Goal: Task Accomplishment & Management: Use online tool/utility

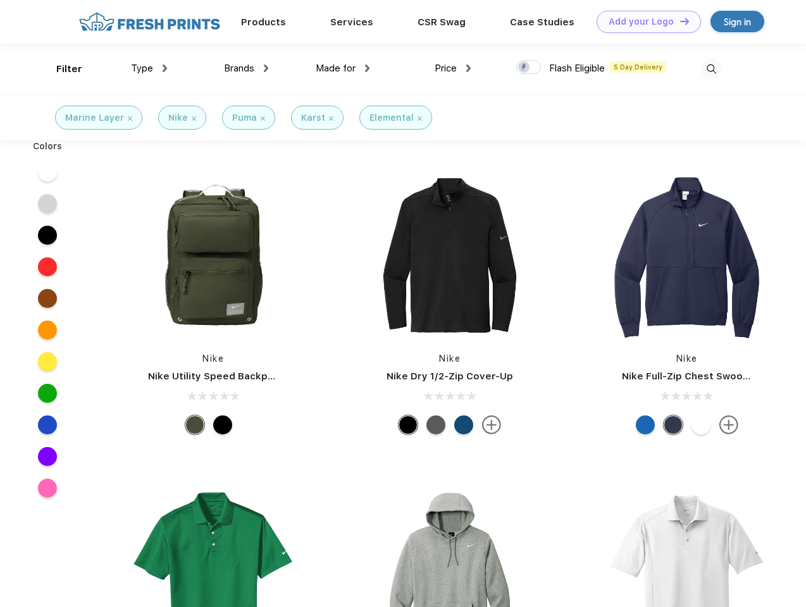
click at [644, 22] on link "Add your Logo Design Tool" at bounding box center [648, 22] width 104 height 22
click at [0, 0] on div "Design Tool" at bounding box center [0, 0] width 0 height 0
click at [679, 21] on link "Add your Logo Design Tool" at bounding box center [648, 22] width 104 height 22
click at [61, 69] on div "Filter" at bounding box center [69, 69] width 26 height 15
click at [149, 68] on span "Type" at bounding box center [142, 68] width 22 height 11
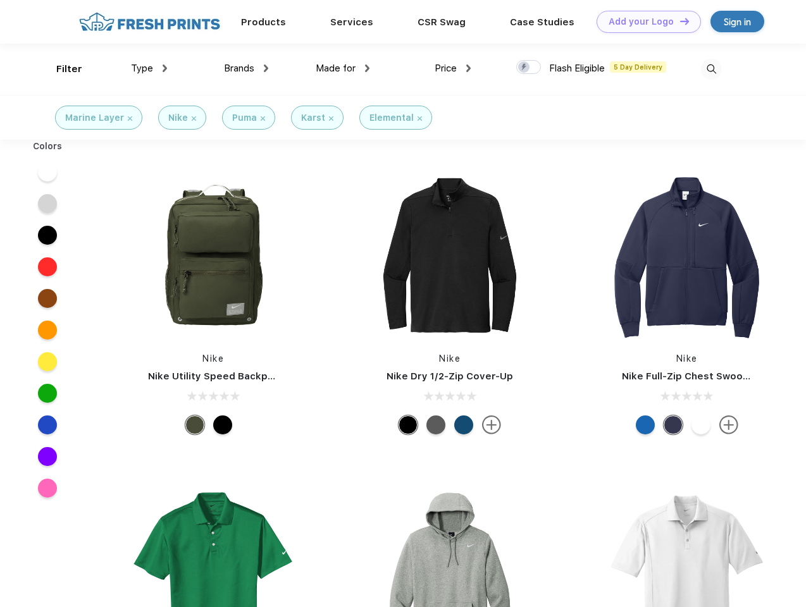
click at [246, 68] on span "Brands" at bounding box center [239, 68] width 30 height 11
click at [343, 68] on span "Made for" at bounding box center [336, 68] width 40 height 11
click at [453, 68] on span "Price" at bounding box center [446, 68] width 22 height 11
click at [529, 68] on div at bounding box center [528, 67] width 25 height 14
click at [524, 68] on input "checkbox" at bounding box center [520, 63] width 8 height 8
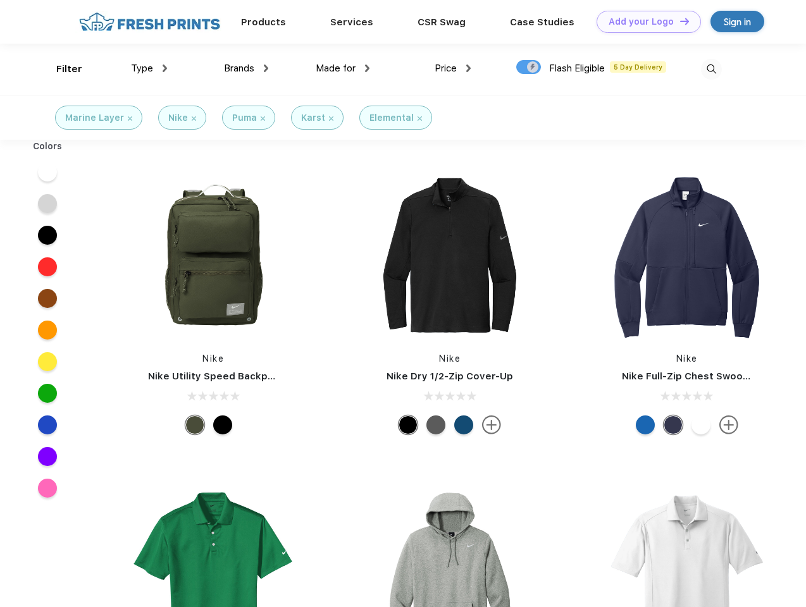
click at [711, 69] on img at bounding box center [711, 69] width 21 height 21
